Goal: Task Accomplishment & Management: Use online tool/utility

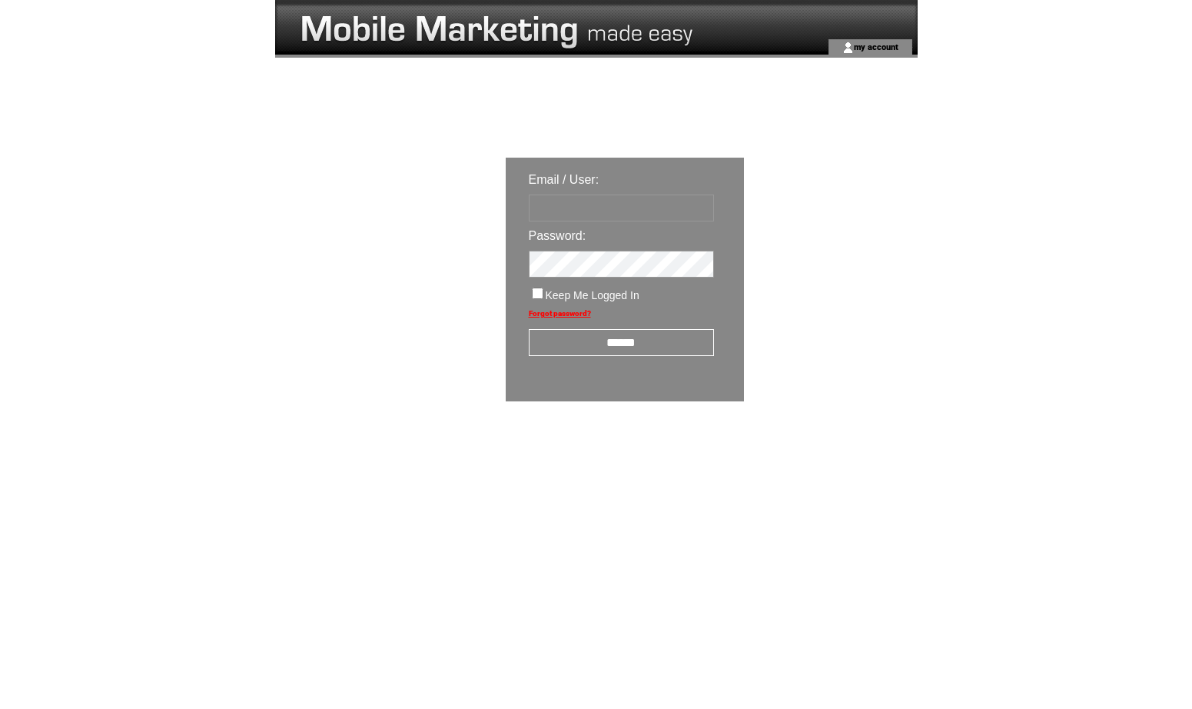
type input "**********"
click at [625, 344] on input "******" at bounding box center [621, 342] width 185 height 27
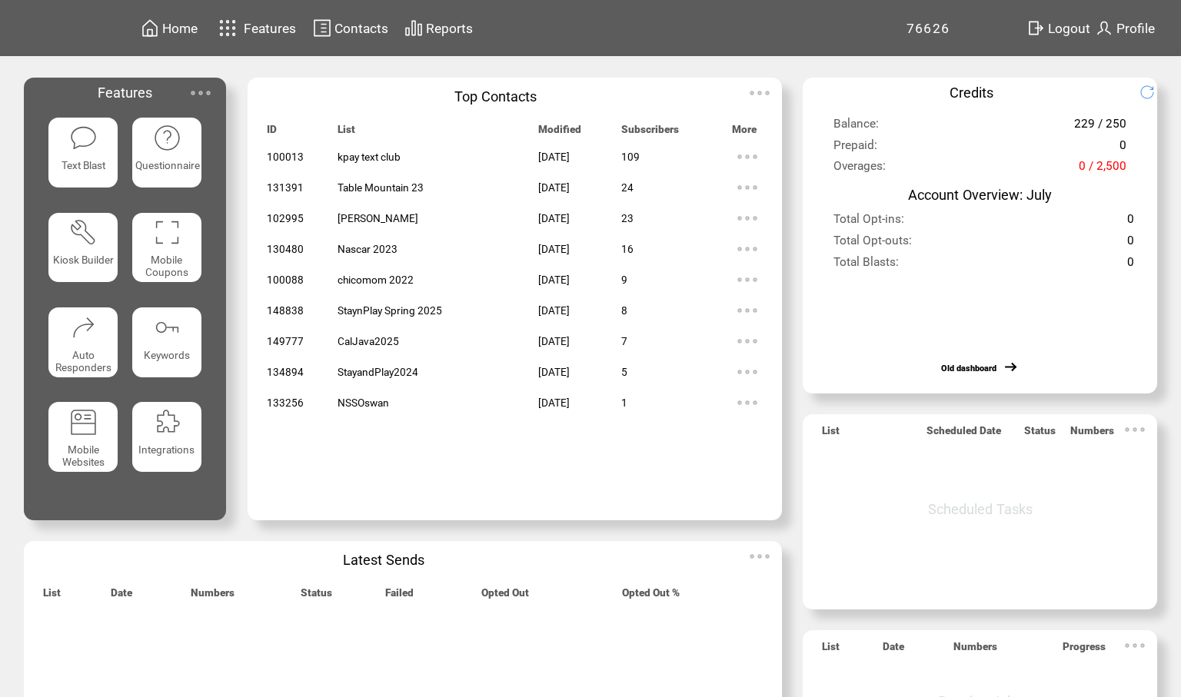
click at [264, 22] on span "Features" at bounding box center [270, 28] width 52 height 15
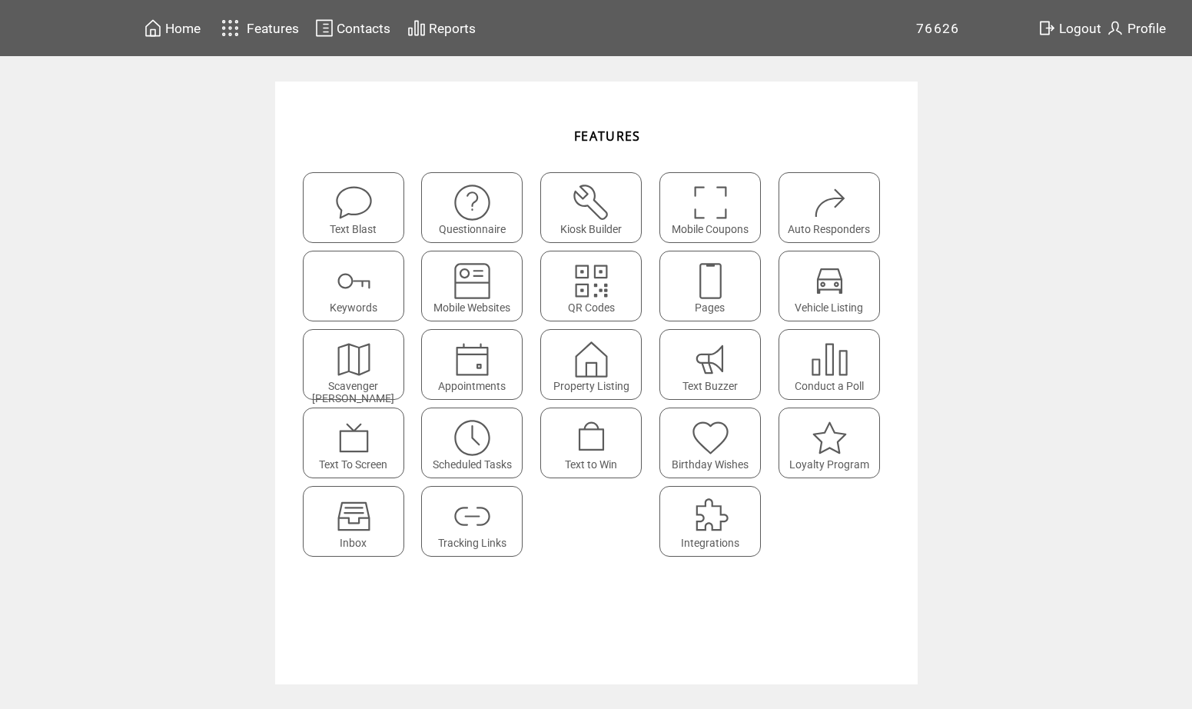
click at [576, 444] on img at bounding box center [591, 437] width 41 height 41
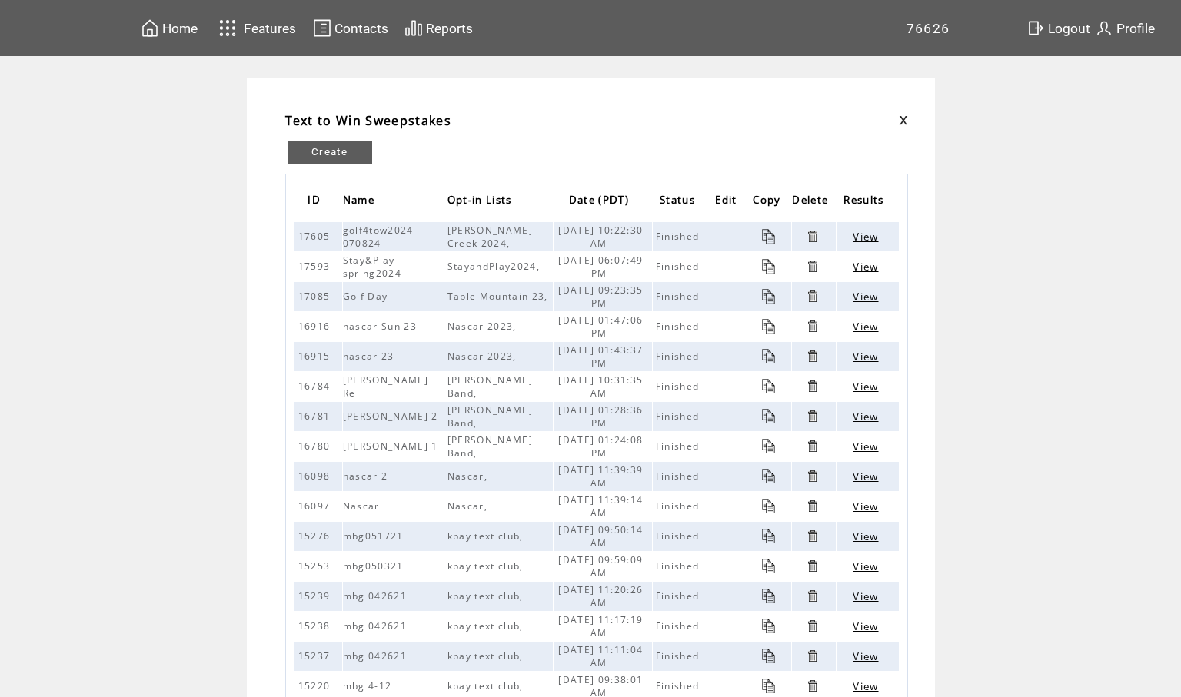
click at [869, 236] on span "View" at bounding box center [864, 237] width 25 height 14
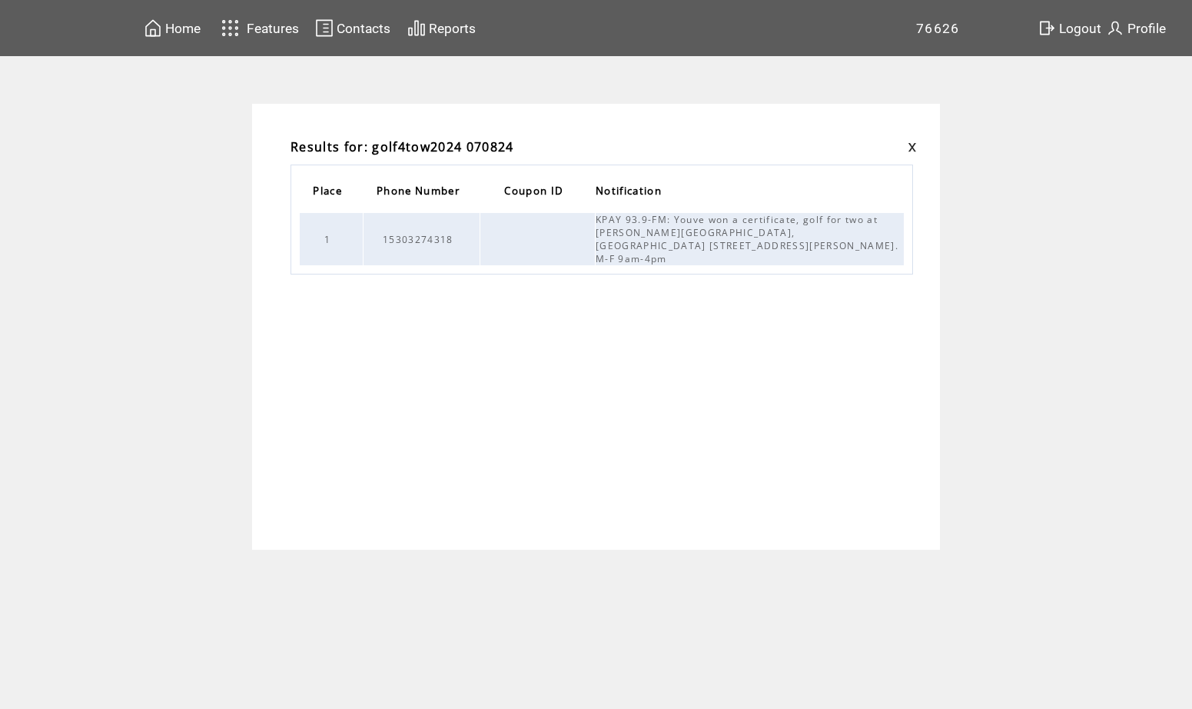
click at [911, 148] on link at bounding box center [912, 147] width 9 height 10
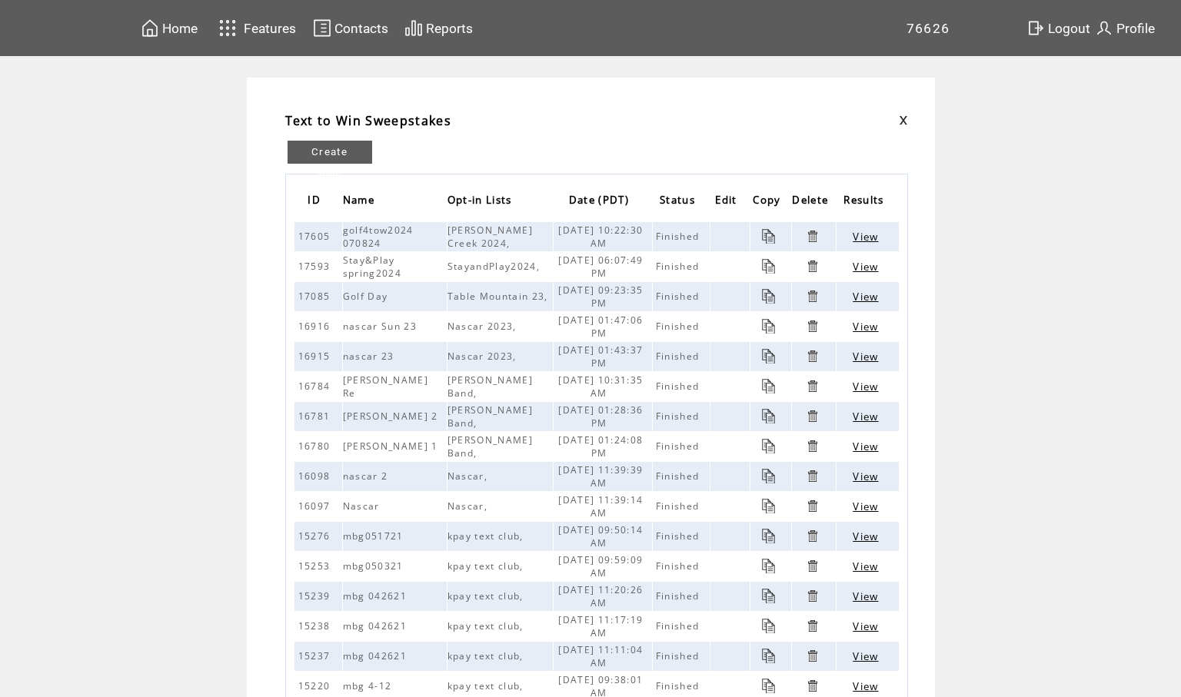
scroll to position [154, 0]
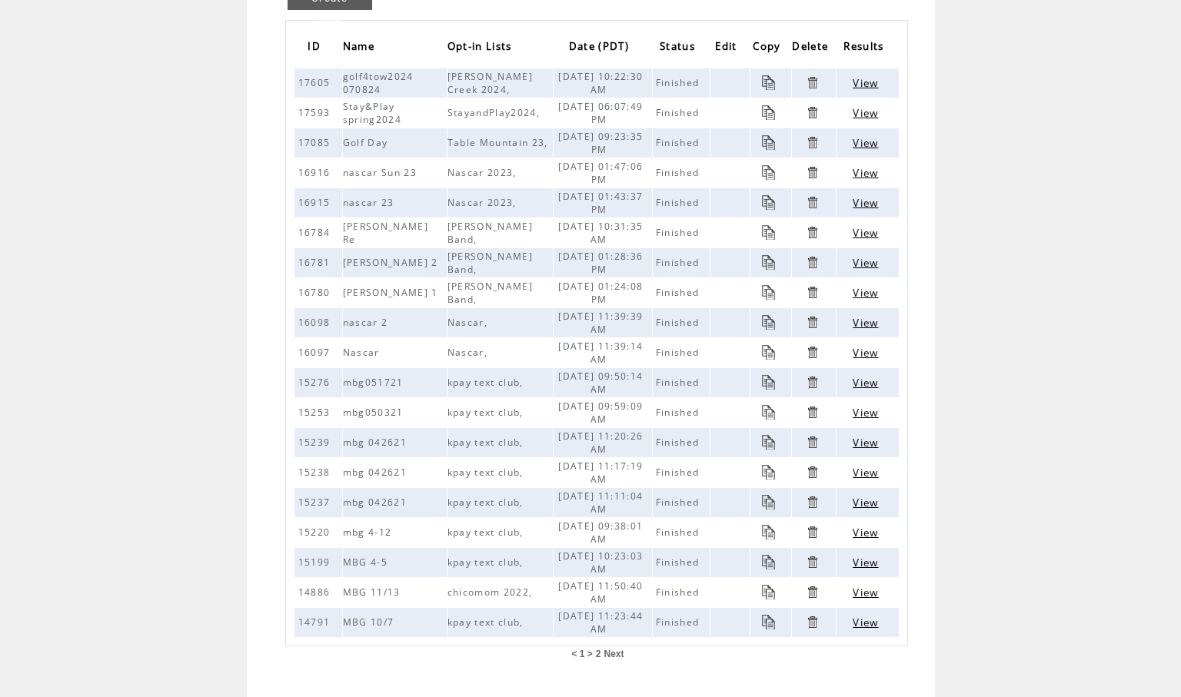
click at [622, 654] on span "Next" at bounding box center [614, 654] width 20 height 11
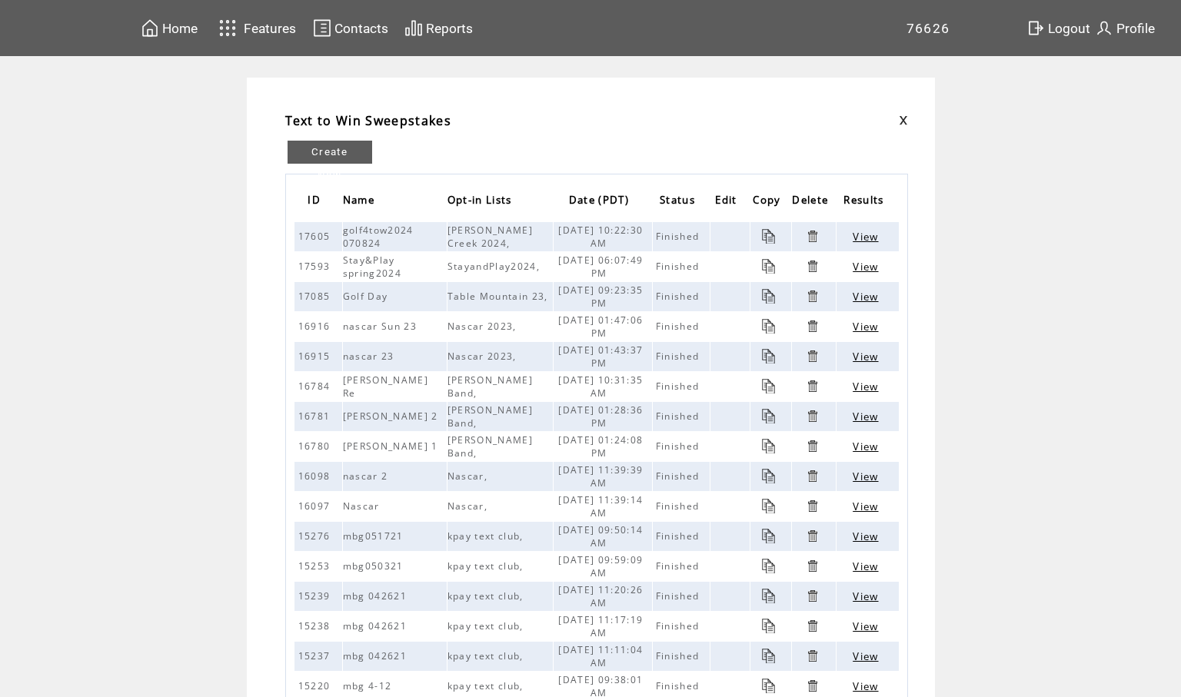
click at [342, 154] on link "Create New" at bounding box center [329, 152] width 85 height 23
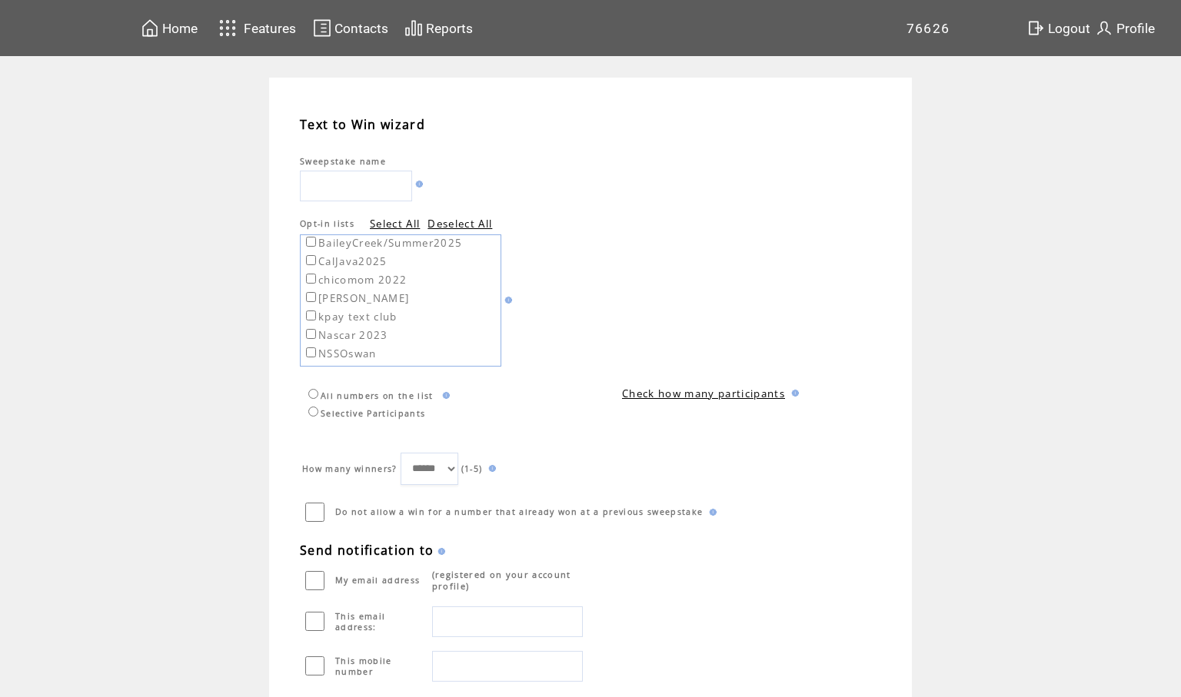
scroll to position [15, 0]
click at [753, 394] on link "Check how many participants" at bounding box center [703, 394] width 163 height 14
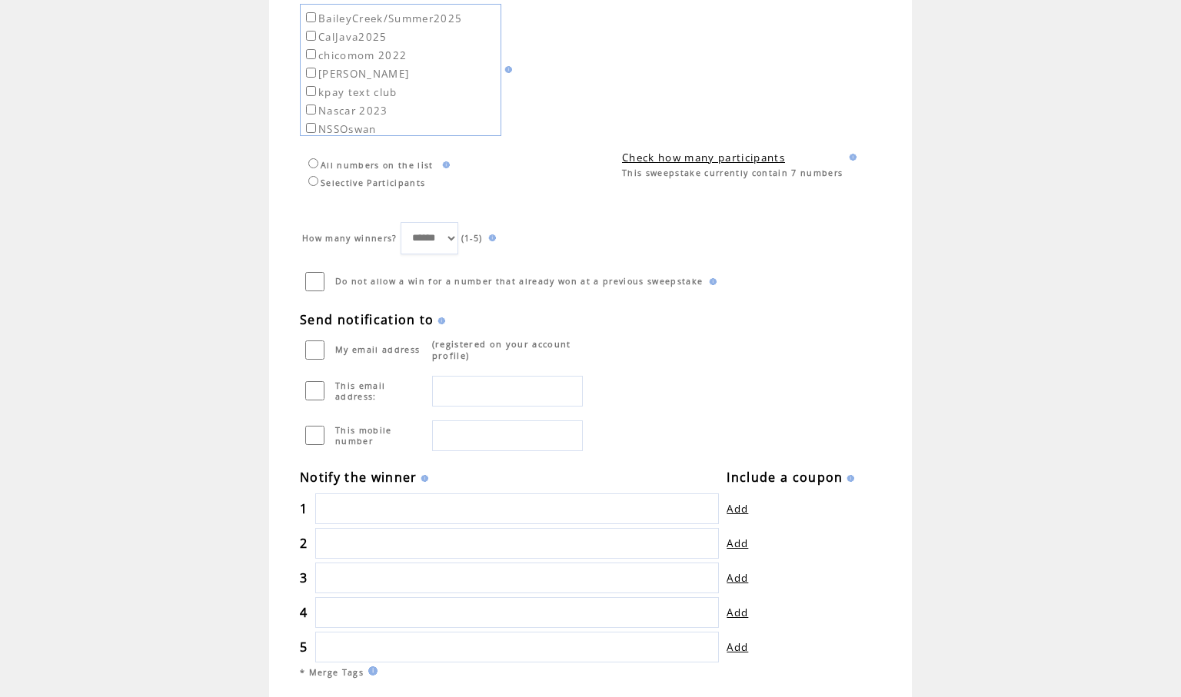
scroll to position [307, 0]
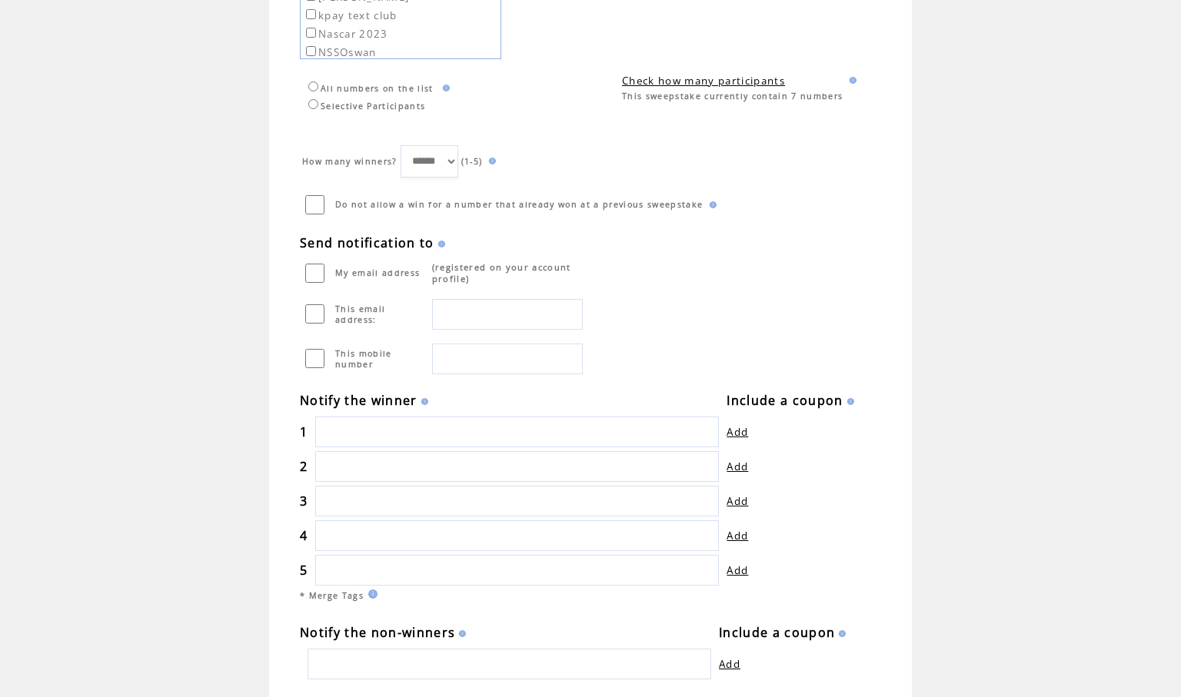
click at [373, 434] on input "text" at bounding box center [517, 432] width 404 height 31
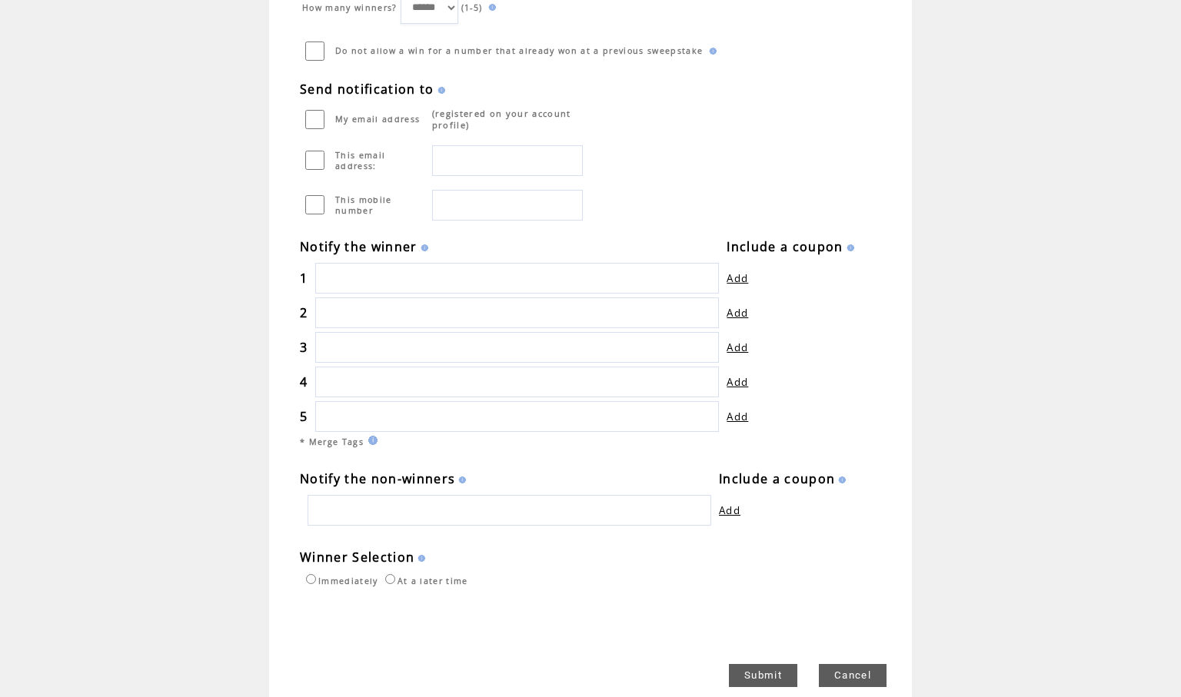
scroll to position [231, 0]
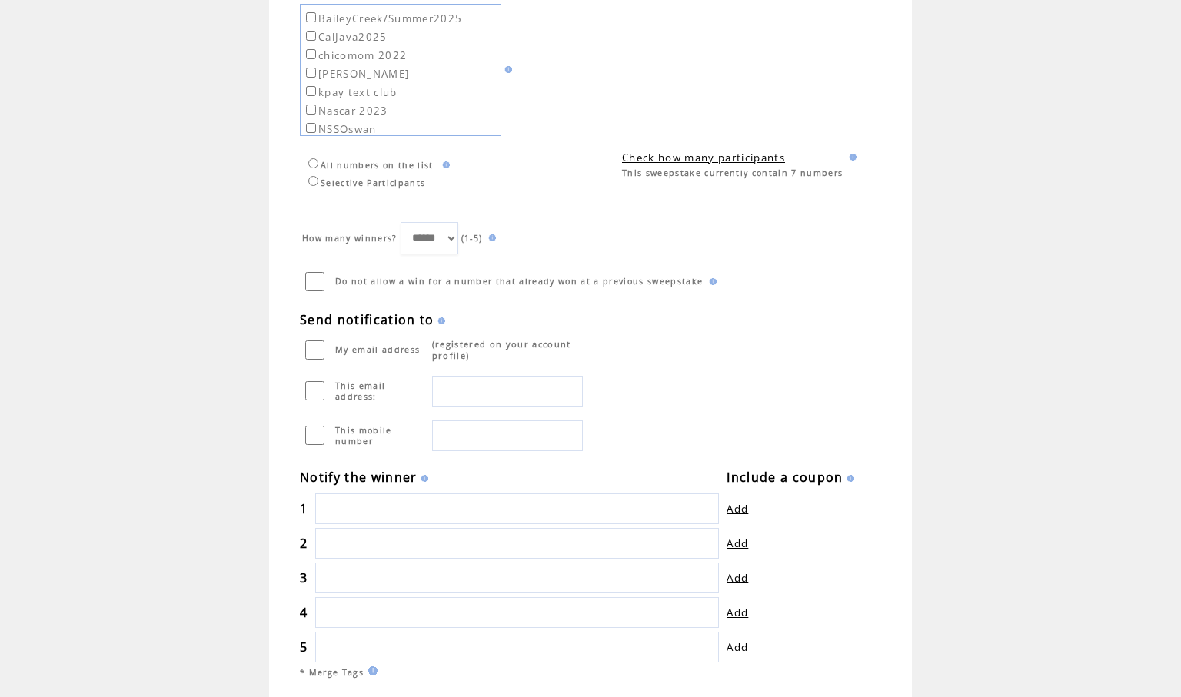
click at [442, 238] on select "****** * * * * *" at bounding box center [429, 238] width 58 height 32
select select "*"
click at [409, 222] on select "****** * * * * *" at bounding box center [429, 238] width 58 height 32
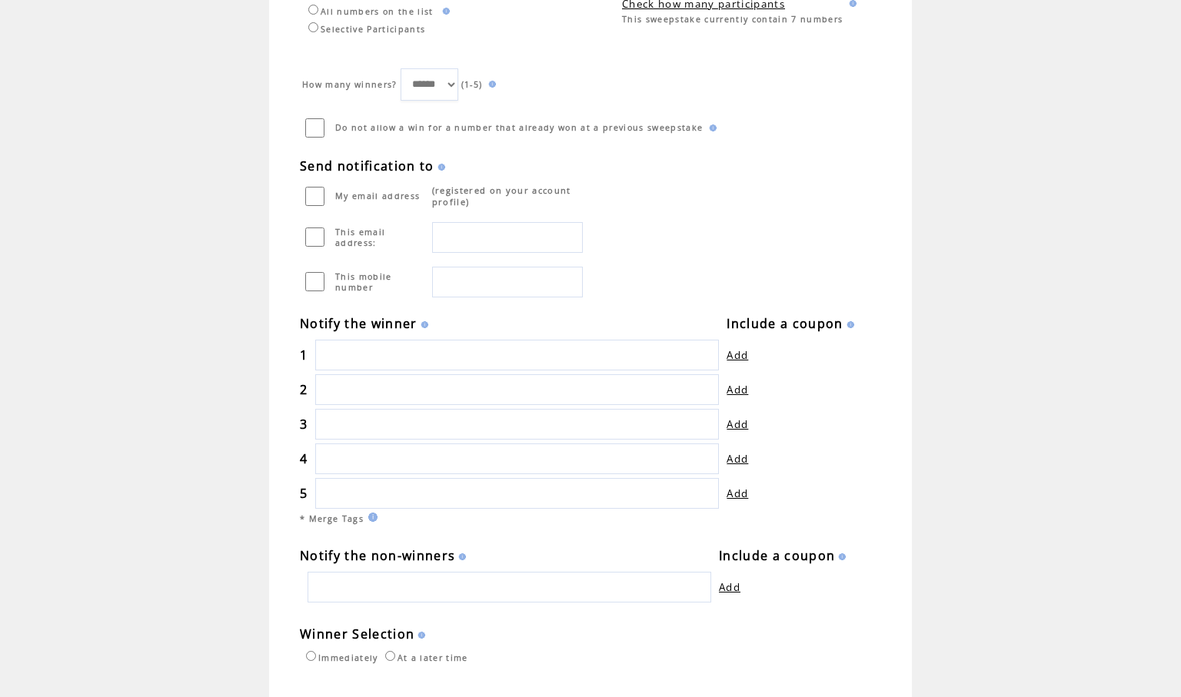
scroll to position [461, 0]
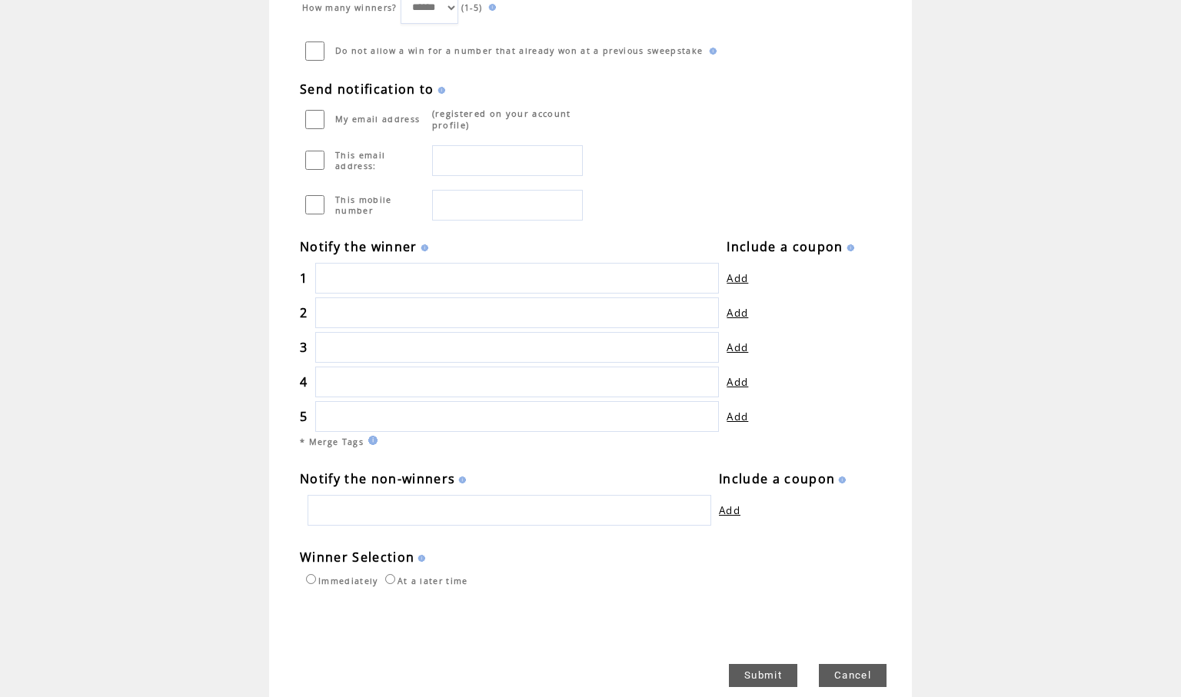
click at [372, 281] on input "text" at bounding box center [517, 278] width 404 height 31
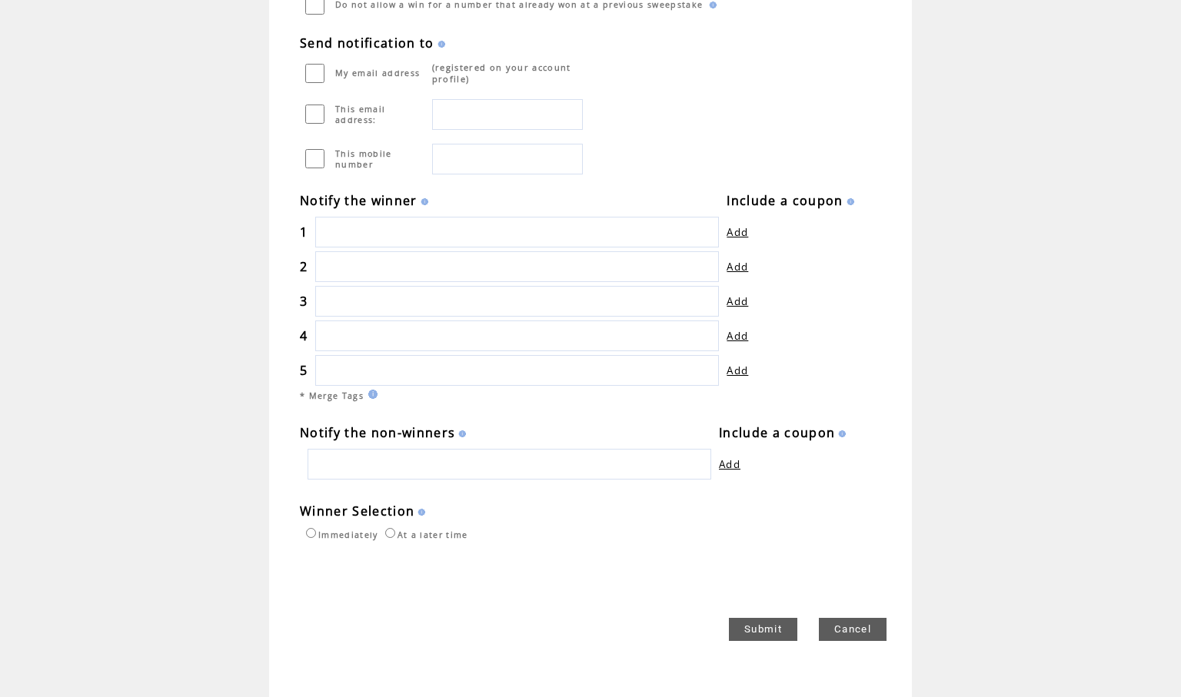
click at [763, 630] on link "Submit" at bounding box center [763, 629] width 68 height 23
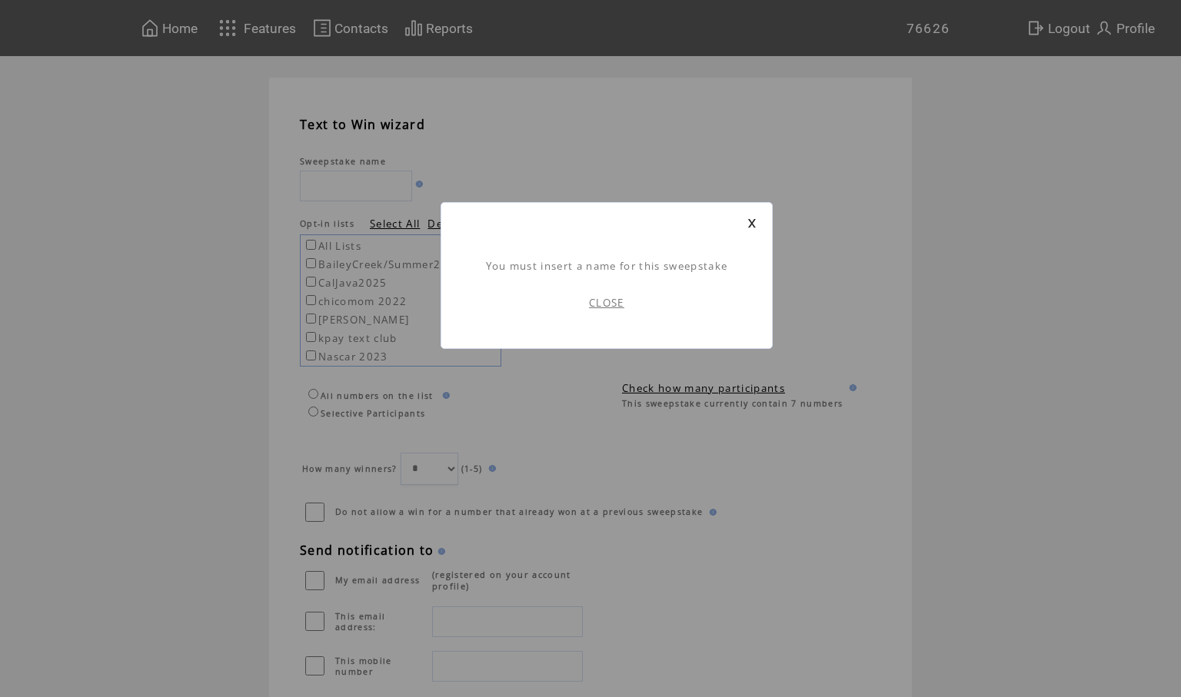
scroll to position [1, 0]
click at [611, 304] on link "CLOSE" at bounding box center [606, 303] width 35 height 14
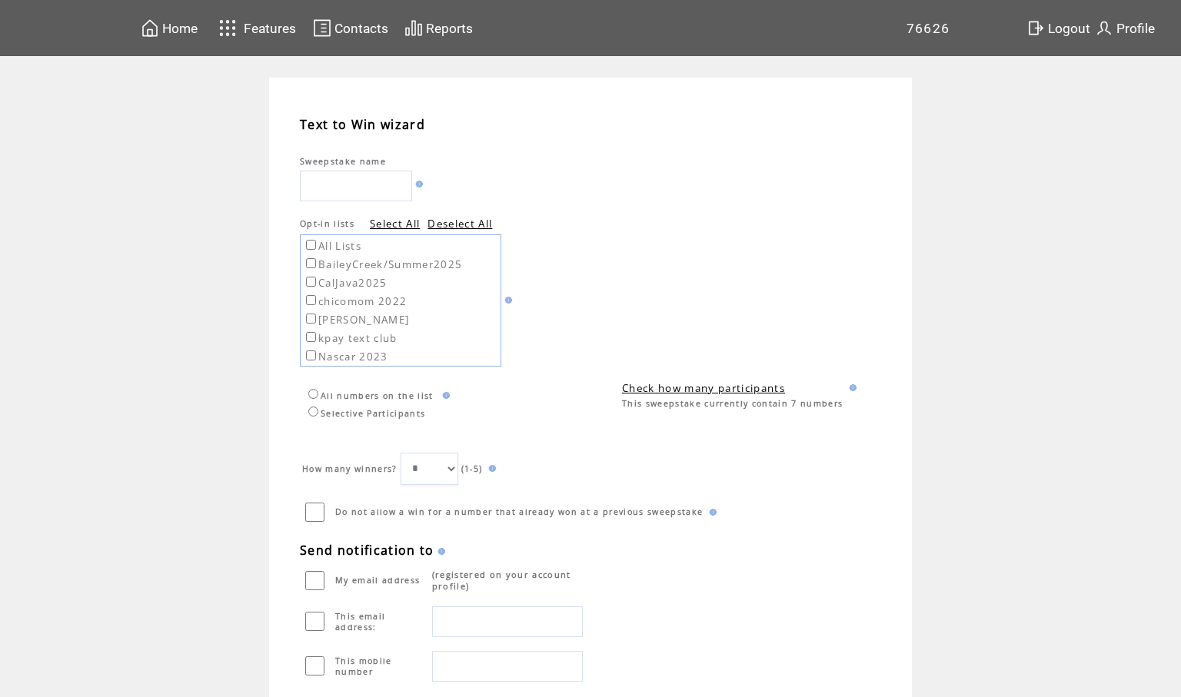
click at [394, 184] on input "text" at bounding box center [356, 186] width 112 height 31
type input "*"
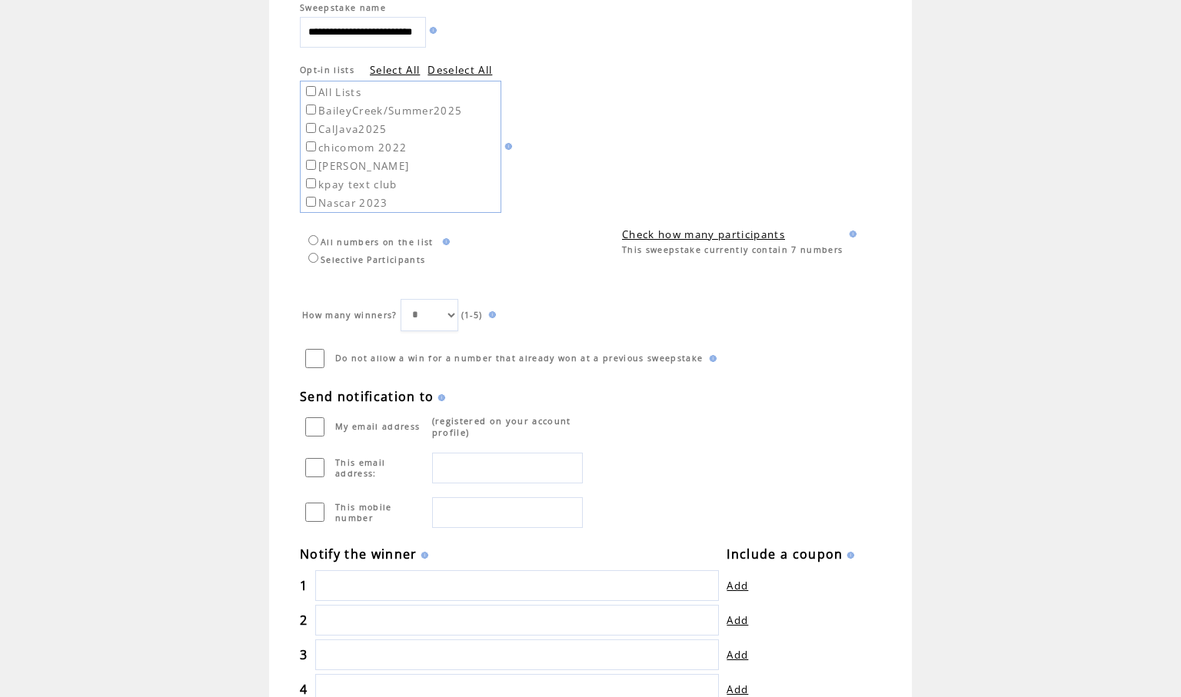
scroll to position [461, 0]
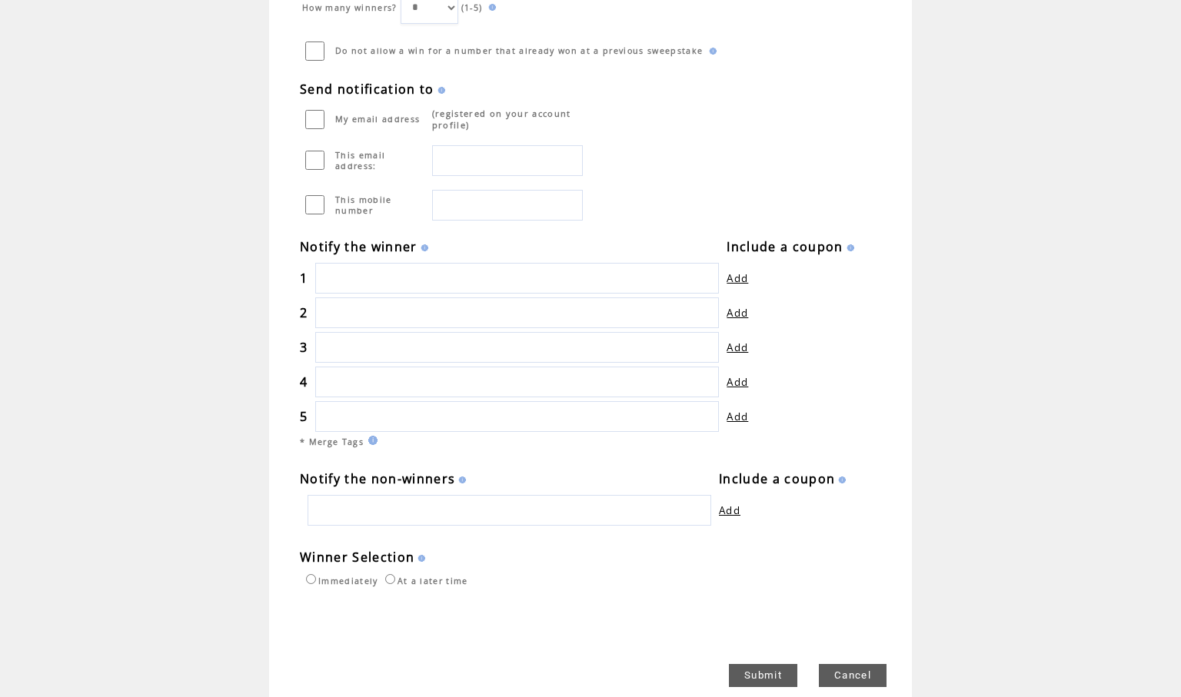
type input "**********"
click at [770, 672] on link "Submit" at bounding box center [763, 675] width 68 height 23
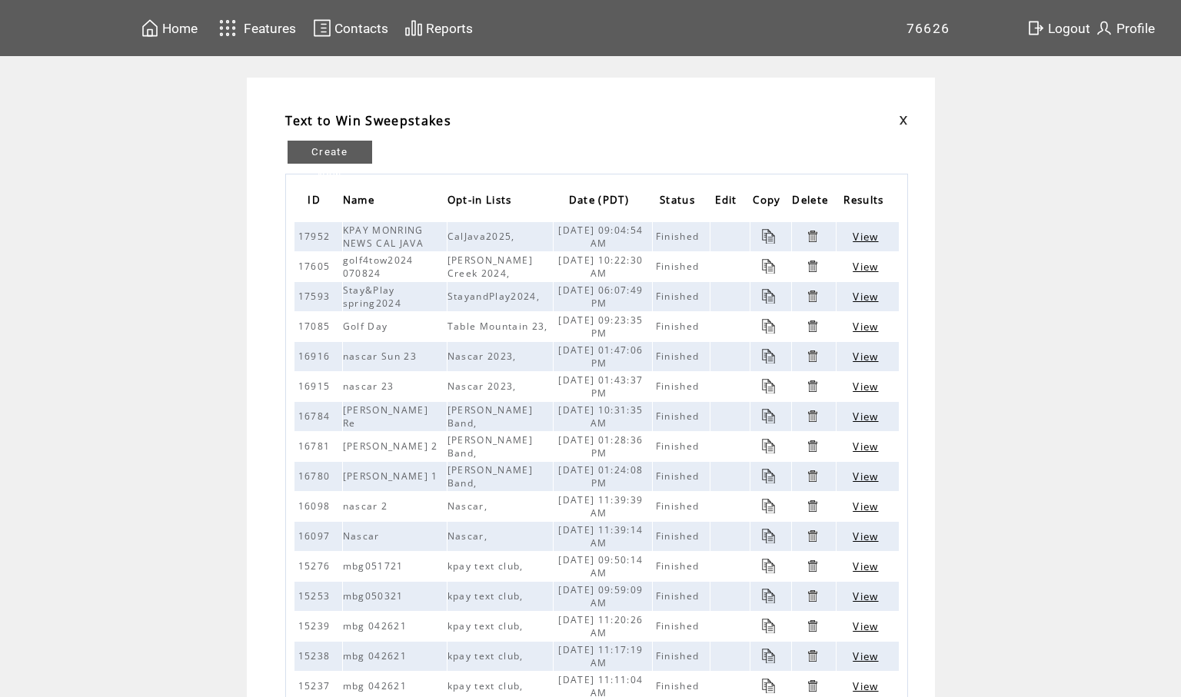
click at [874, 235] on span "View" at bounding box center [864, 237] width 25 height 14
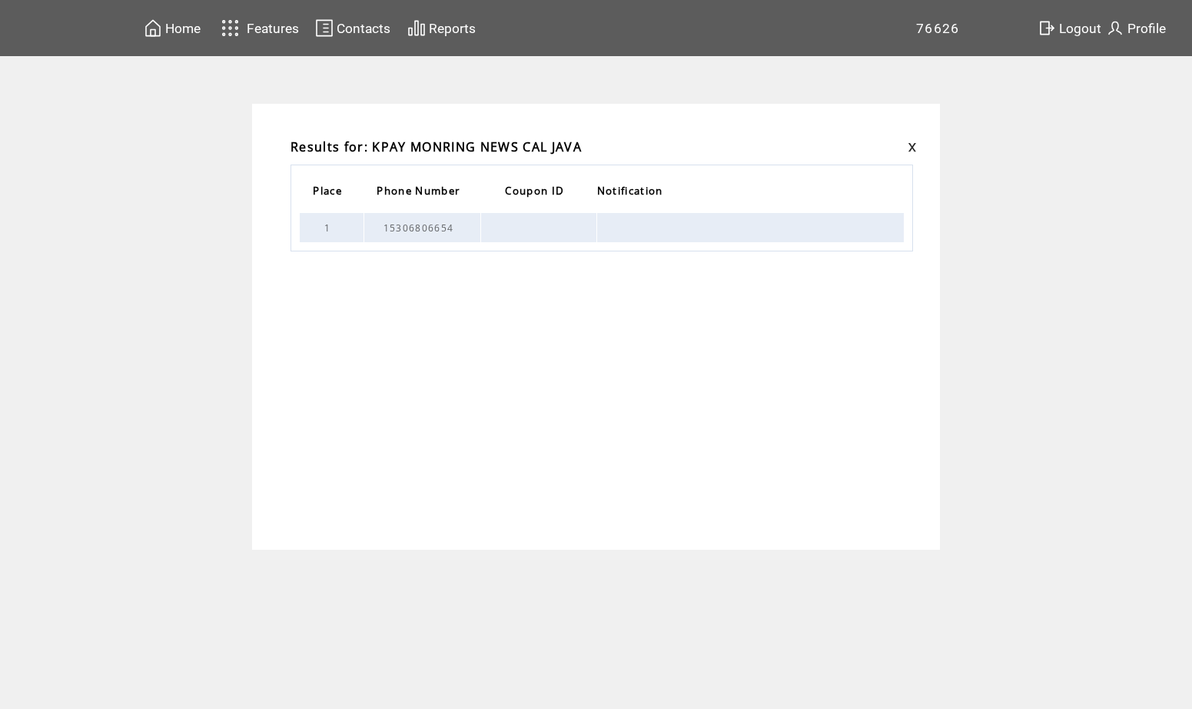
click at [910, 145] on link at bounding box center [912, 147] width 9 height 10
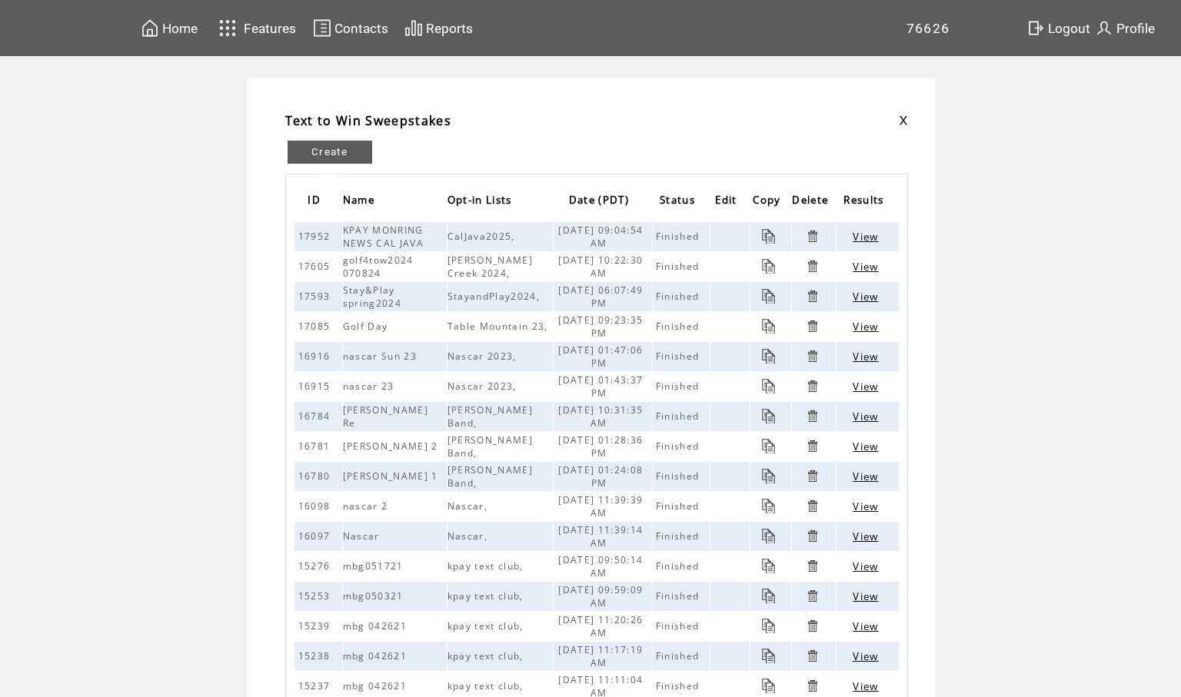
click at [1075, 33] on span "Logout" at bounding box center [1069, 28] width 42 height 15
